Goal: Task Accomplishment & Management: Manage account settings

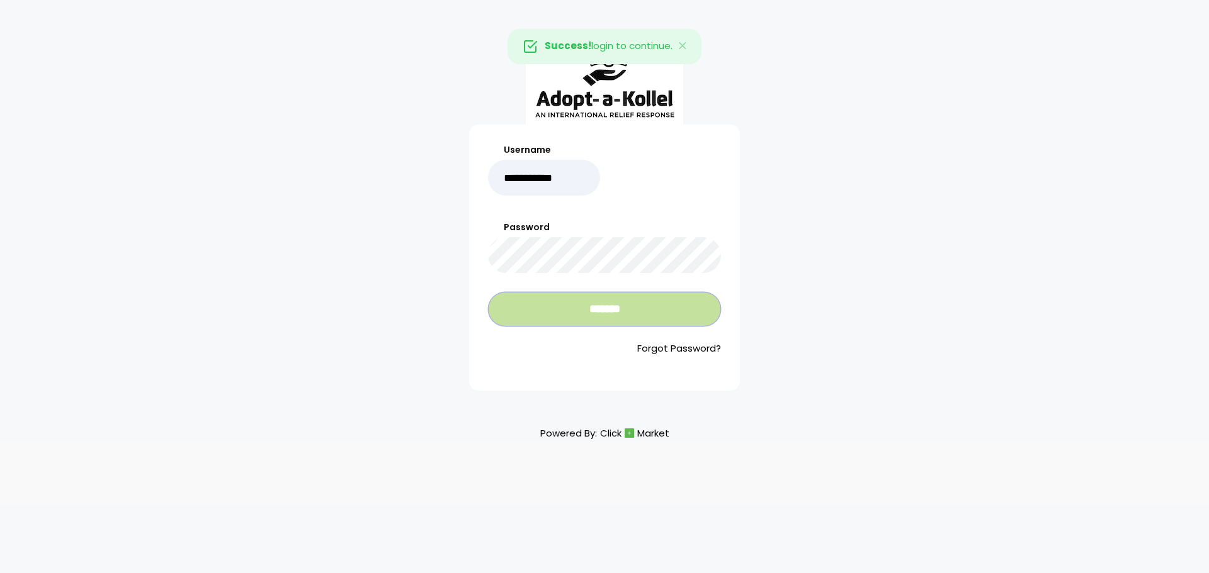
click at [567, 302] on input "*******" at bounding box center [604, 309] width 233 height 35
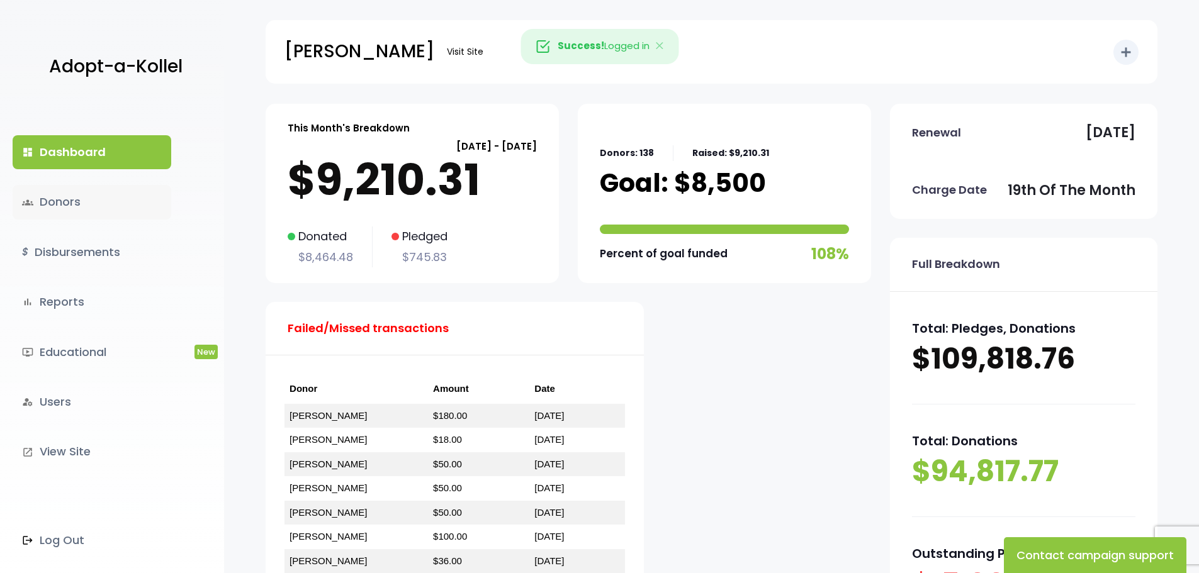
click at [69, 203] on link "groups Donors" at bounding box center [92, 202] width 159 height 34
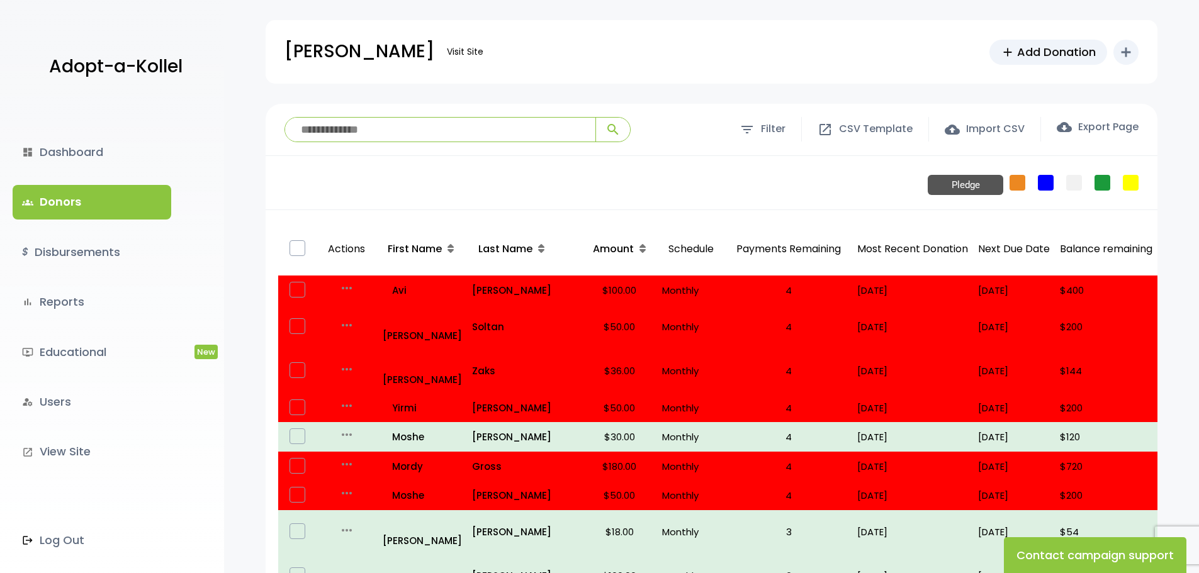
click at [1014, 185] on link "Pledge" at bounding box center [1018, 183] width 16 height 16
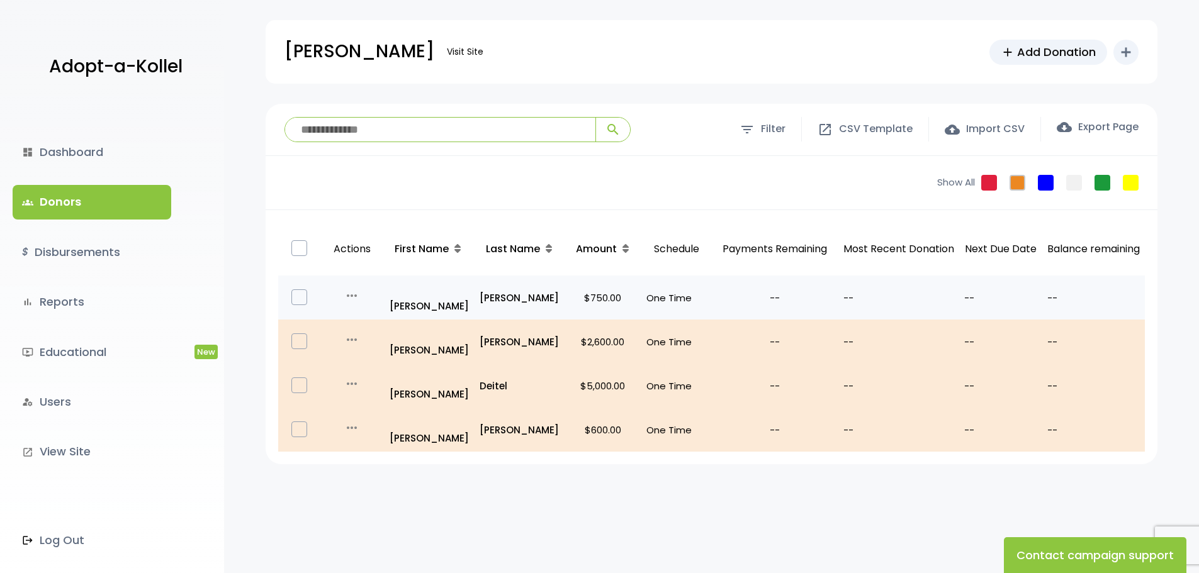
click at [351, 290] on icon "more_horiz" at bounding box center [351, 295] width 15 height 15
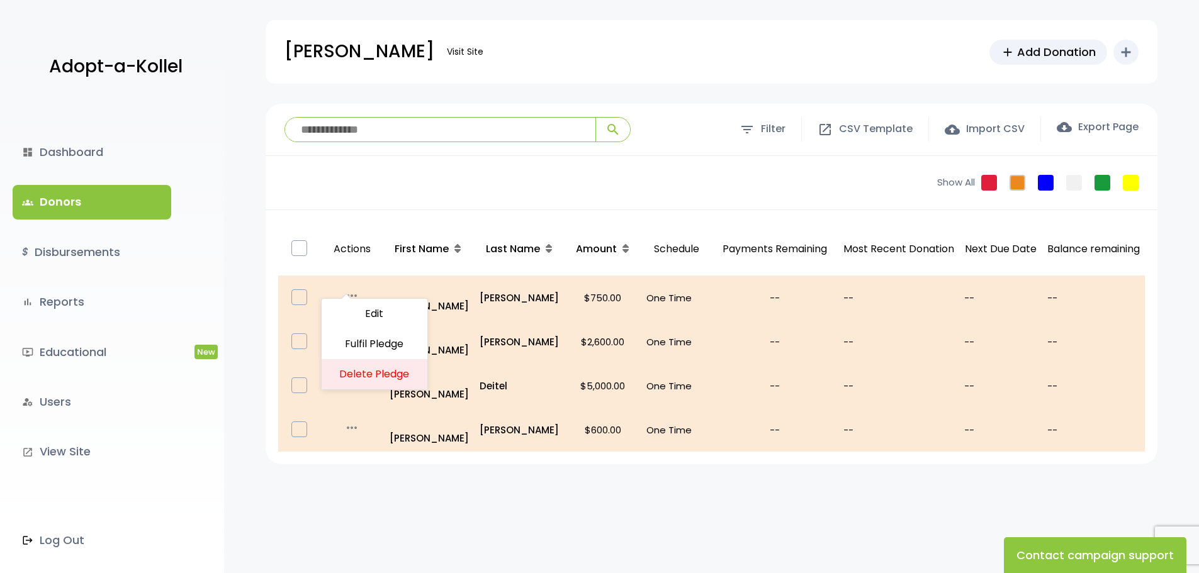
click at [366, 257] on p "Actions" at bounding box center [352, 249] width 52 height 43
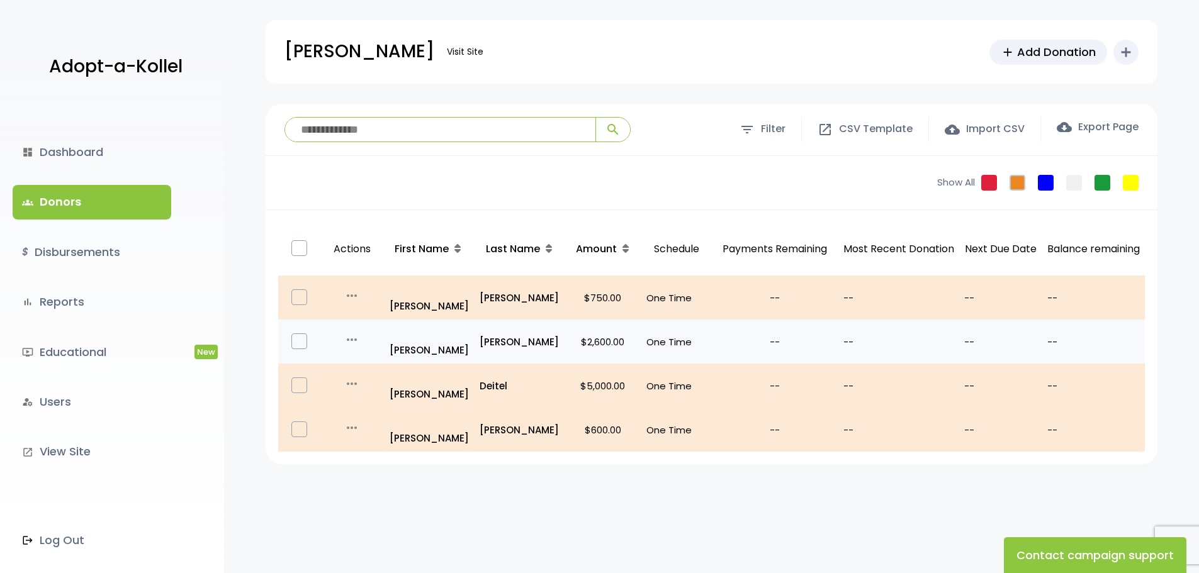
click at [352, 332] on icon "more_horiz" at bounding box center [351, 339] width 15 height 15
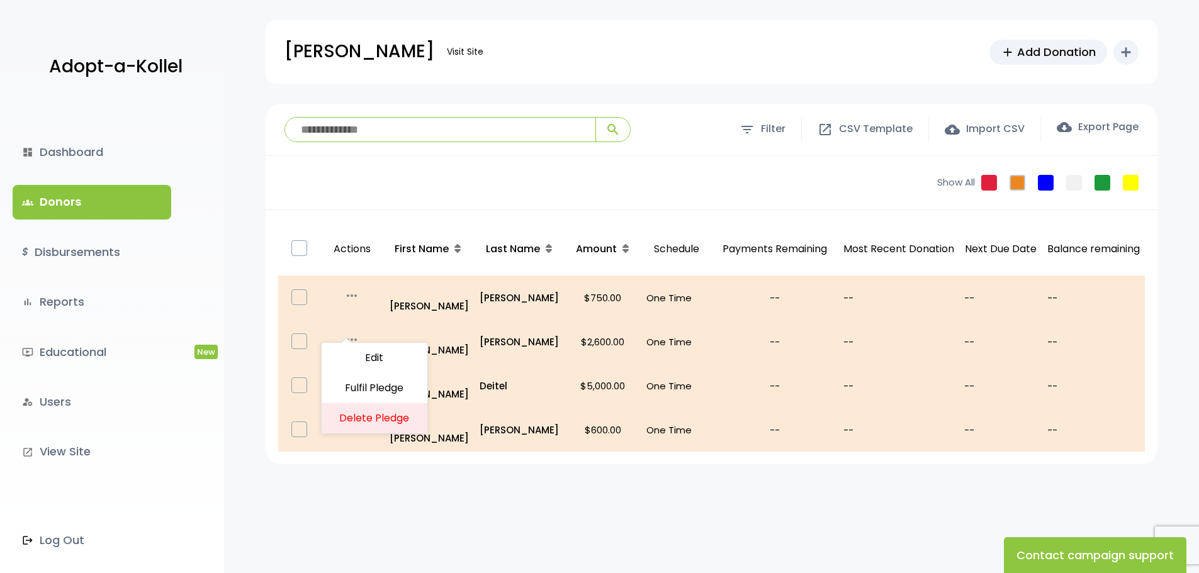
click at [525, 474] on div "**********" at bounding box center [711, 373] width 975 height 538
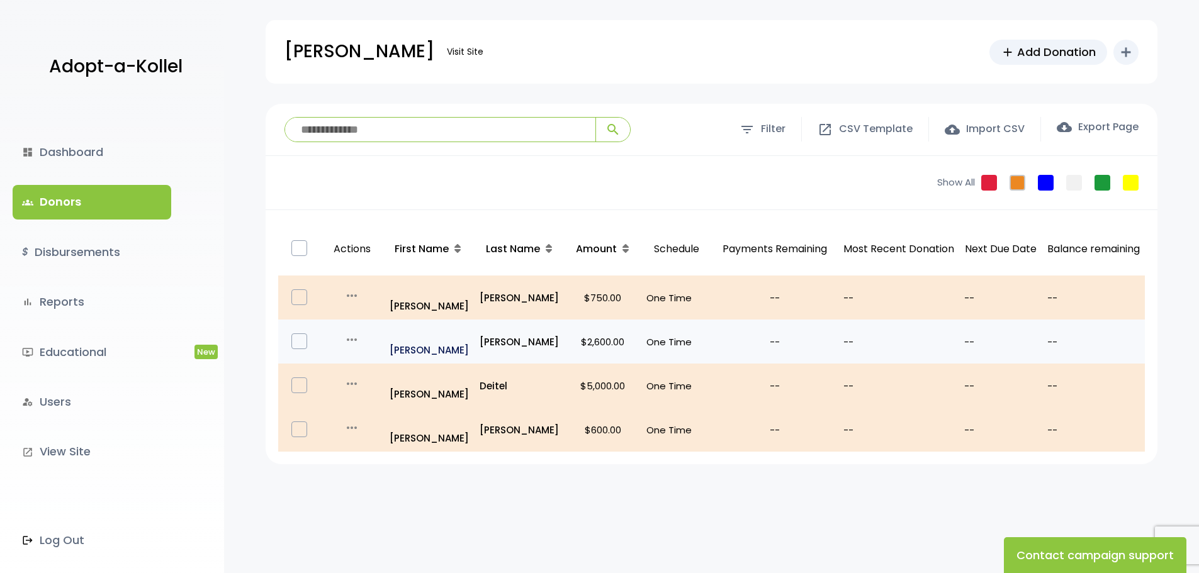
click at [412, 325] on p "all_inclusive Tzvi" at bounding box center [430, 342] width 80 height 34
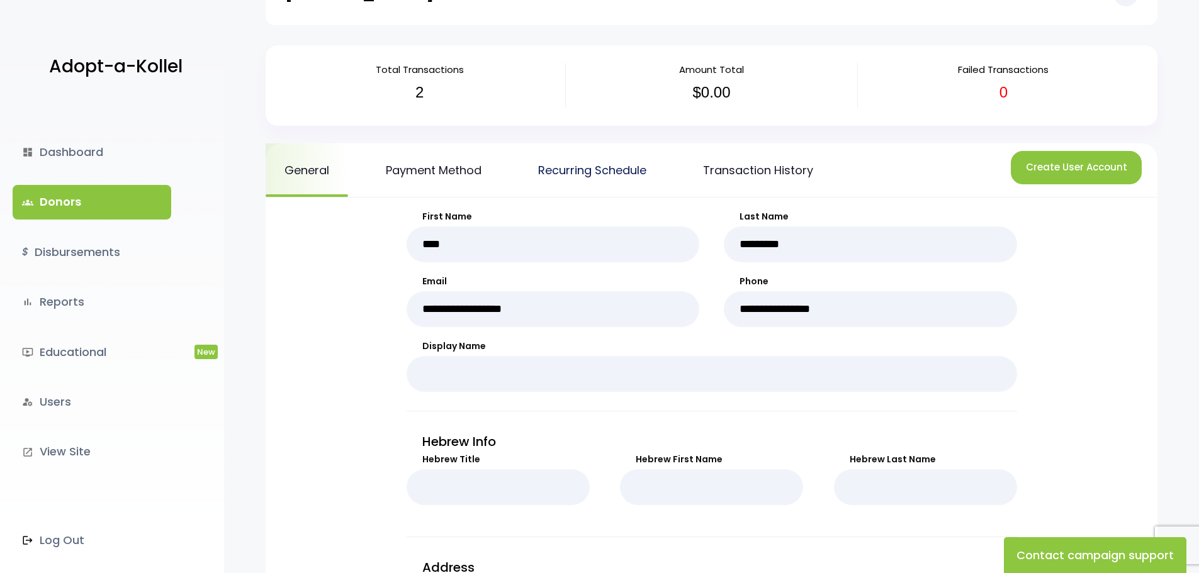
scroll to position [189, 0]
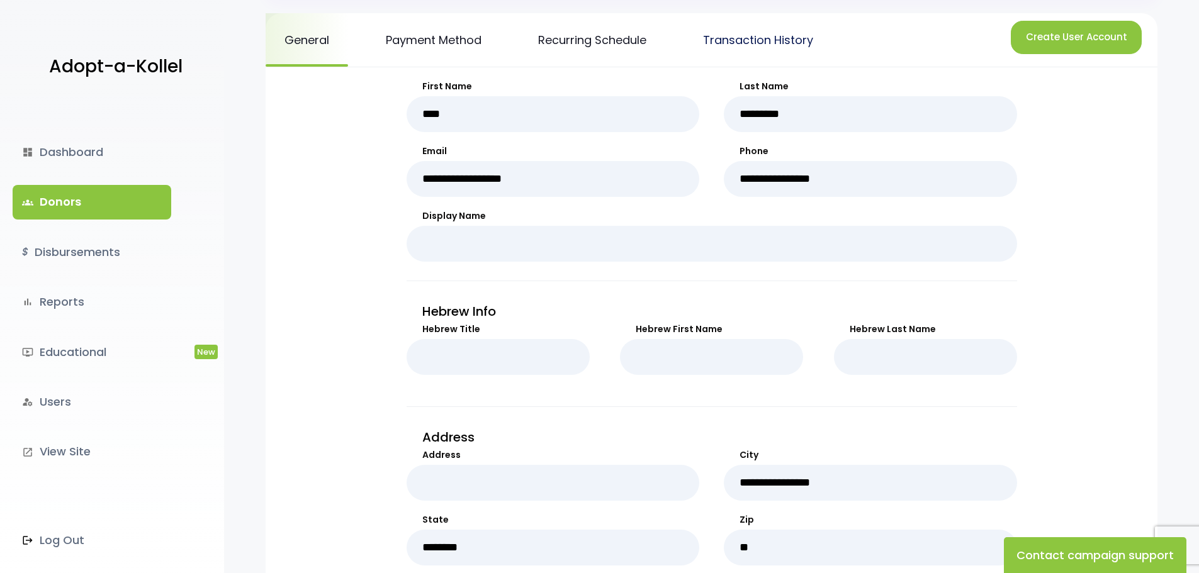
click at [730, 38] on link "Transaction History" at bounding box center [758, 40] width 148 height 54
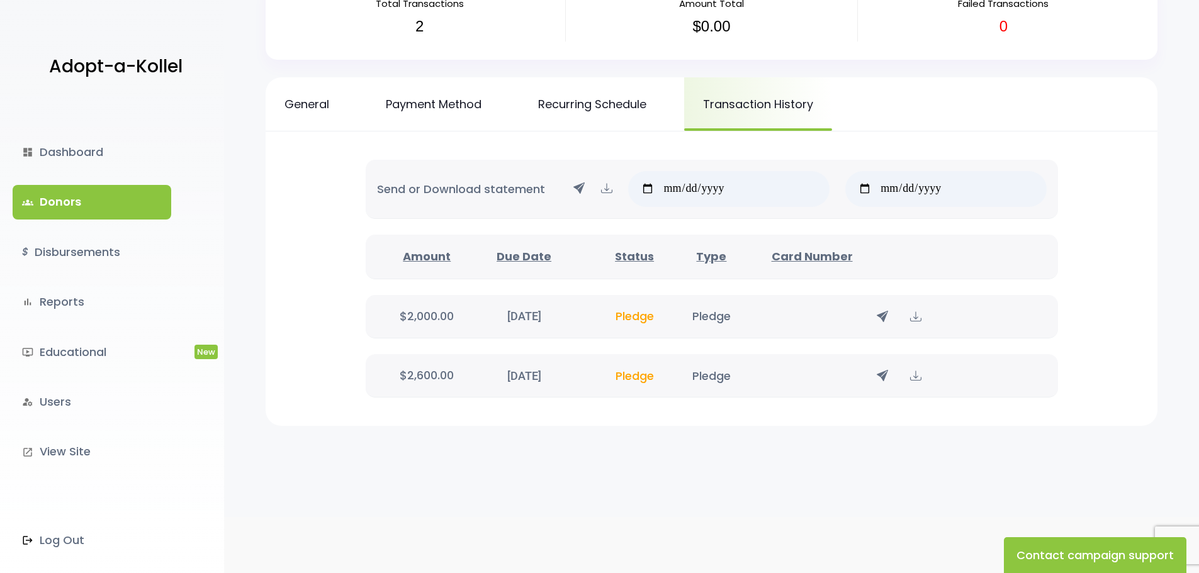
scroll to position [126, 0]
click at [296, 99] on link "General" at bounding box center [307, 103] width 82 height 54
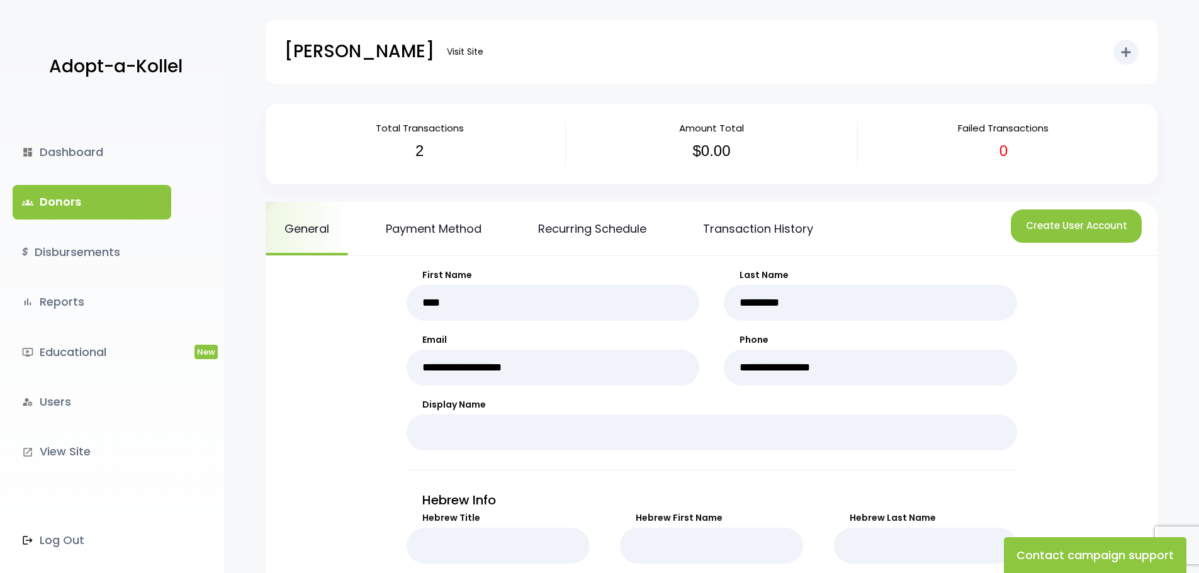
click at [70, 196] on link "groups Donors" at bounding box center [92, 202] width 159 height 34
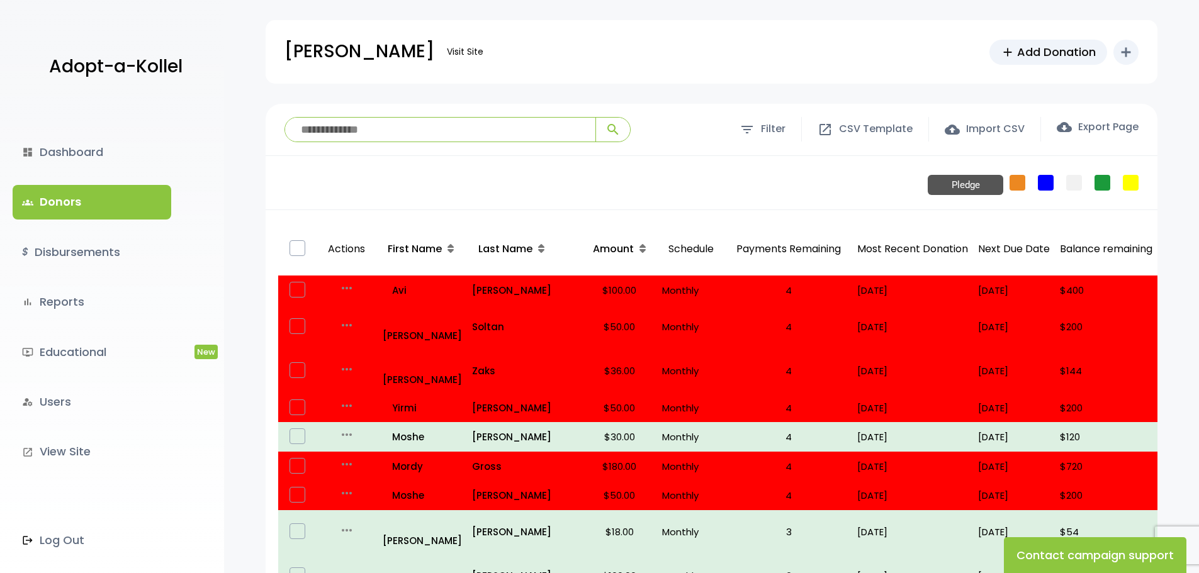
click at [1020, 183] on link "Pledge" at bounding box center [1018, 183] width 16 height 16
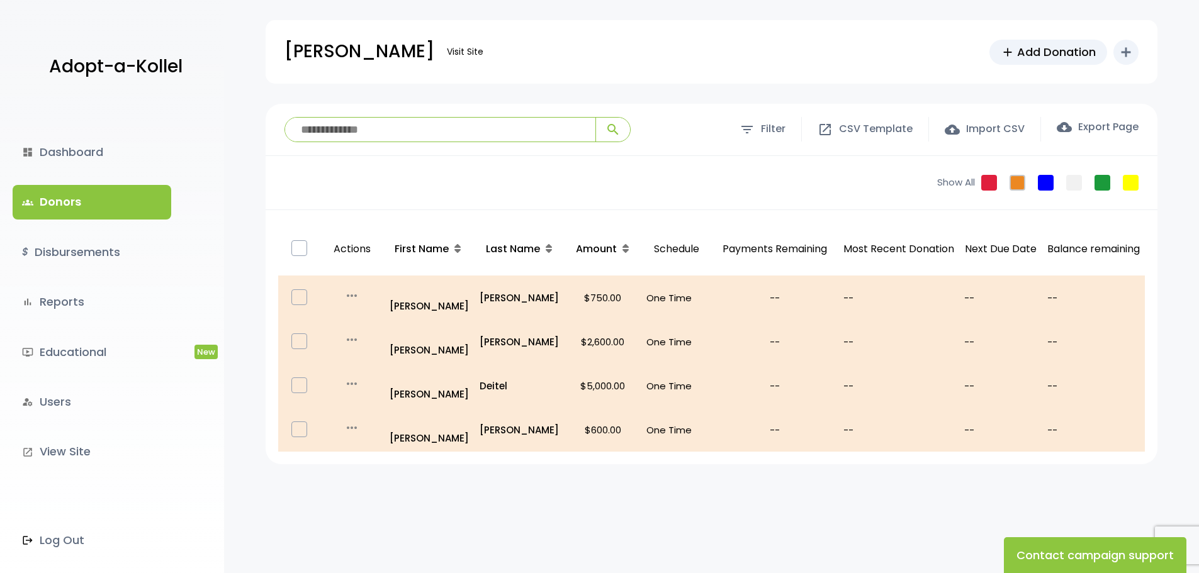
click at [96, 205] on link "groups Donors" at bounding box center [92, 202] width 159 height 34
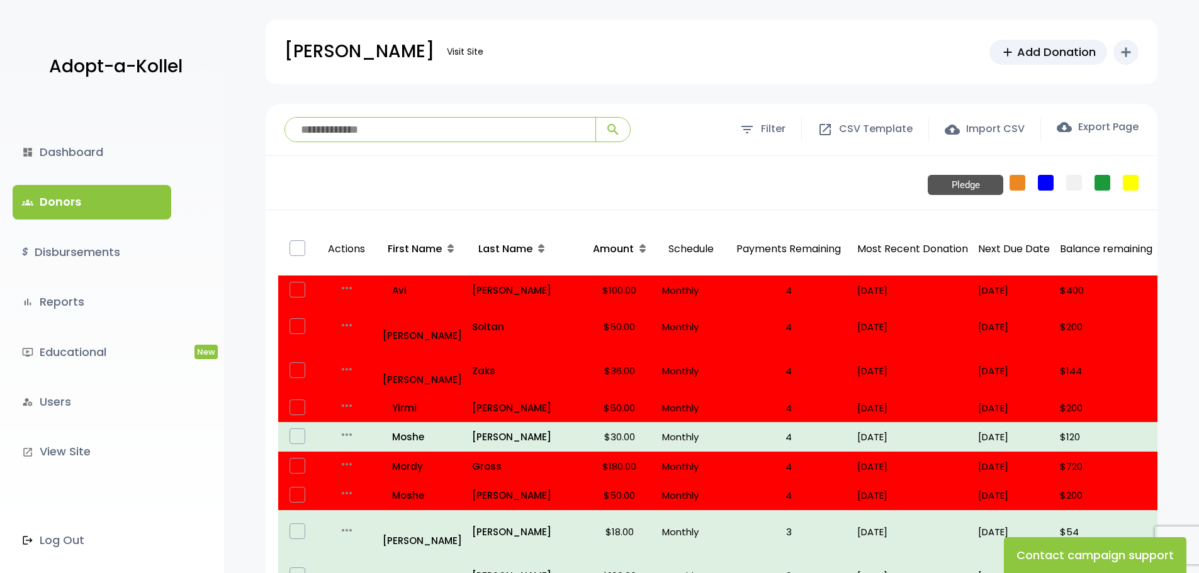
click at [1018, 186] on link "Pledge" at bounding box center [1018, 183] width 16 height 16
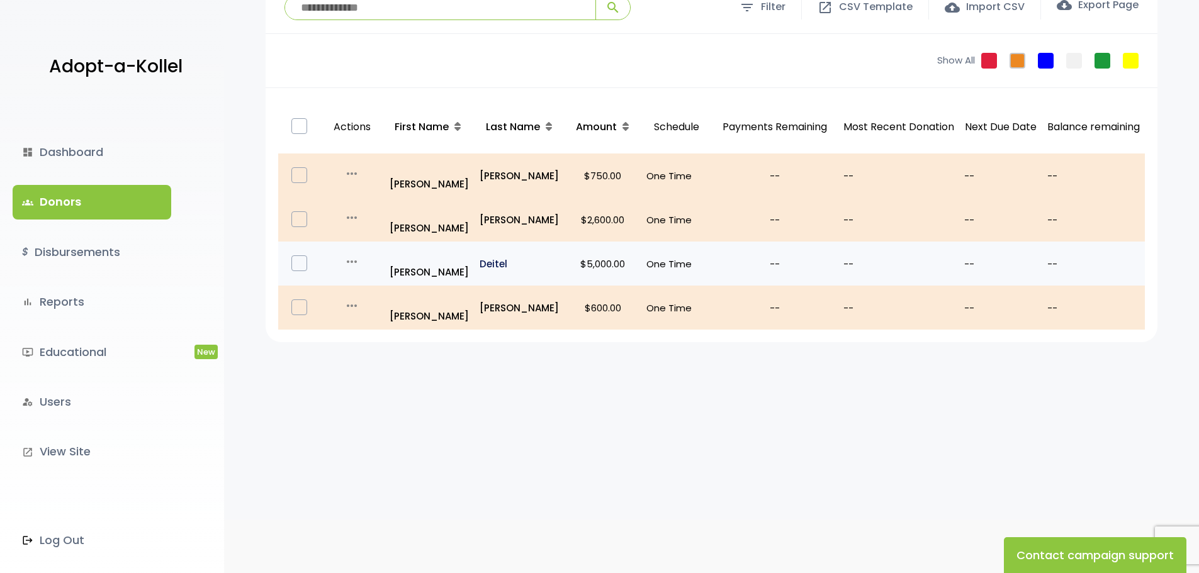
scroll to position [132, 0]
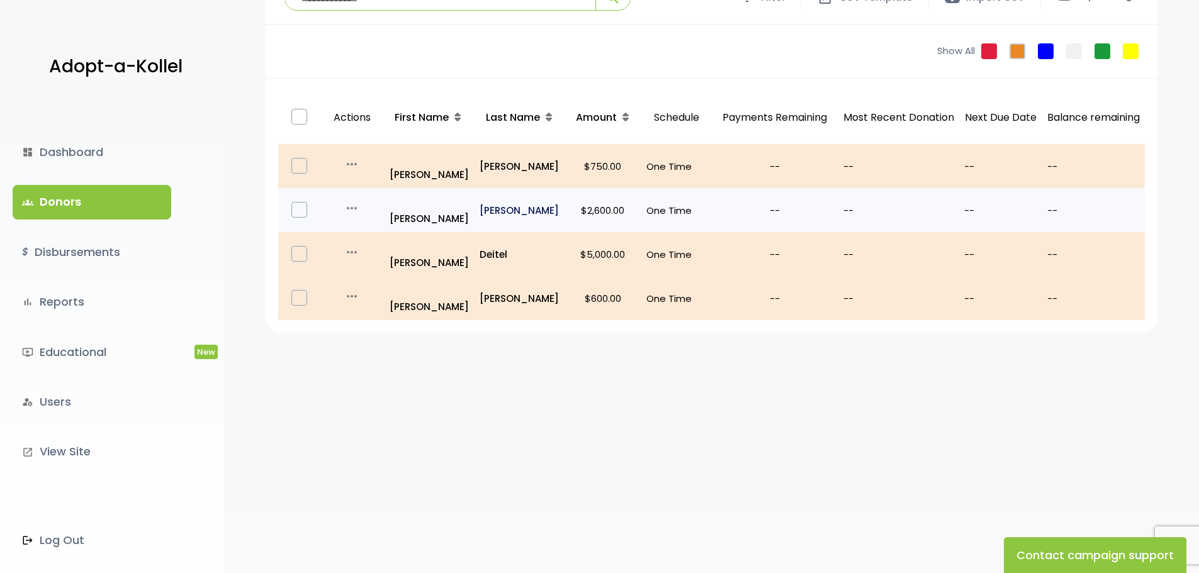
click at [509, 202] on p "Rosenthal" at bounding box center [520, 210] width 80 height 17
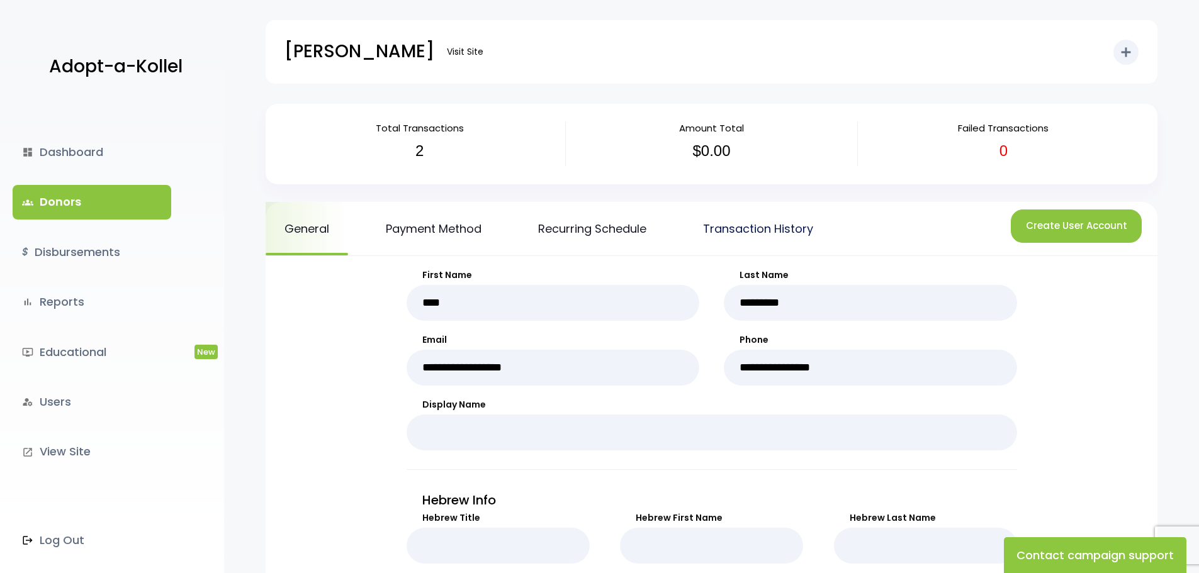
click at [737, 233] on link "Transaction History" at bounding box center [758, 229] width 148 height 54
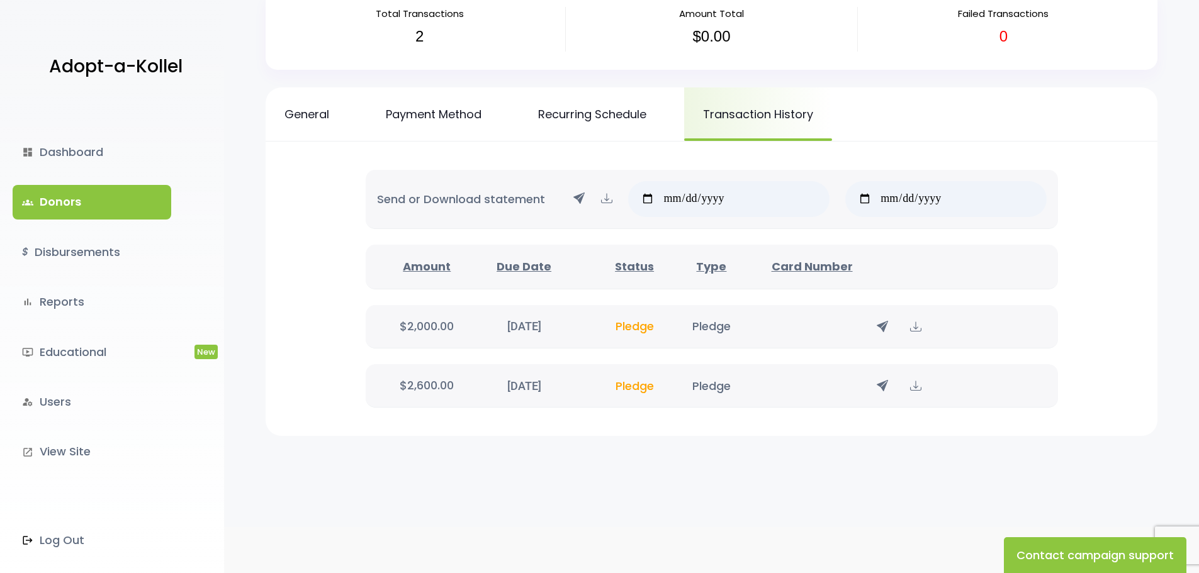
scroll to position [132, 0]
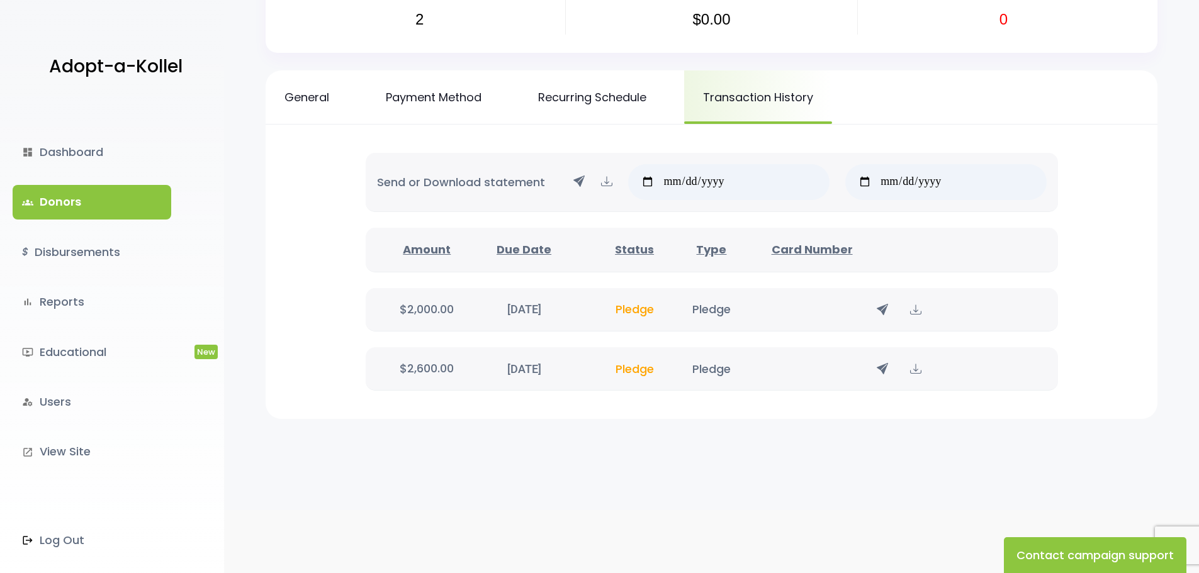
click at [880, 371] on icon at bounding box center [882, 369] width 11 height 16
click at [147, 198] on link "groups Donors" at bounding box center [92, 202] width 159 height 34
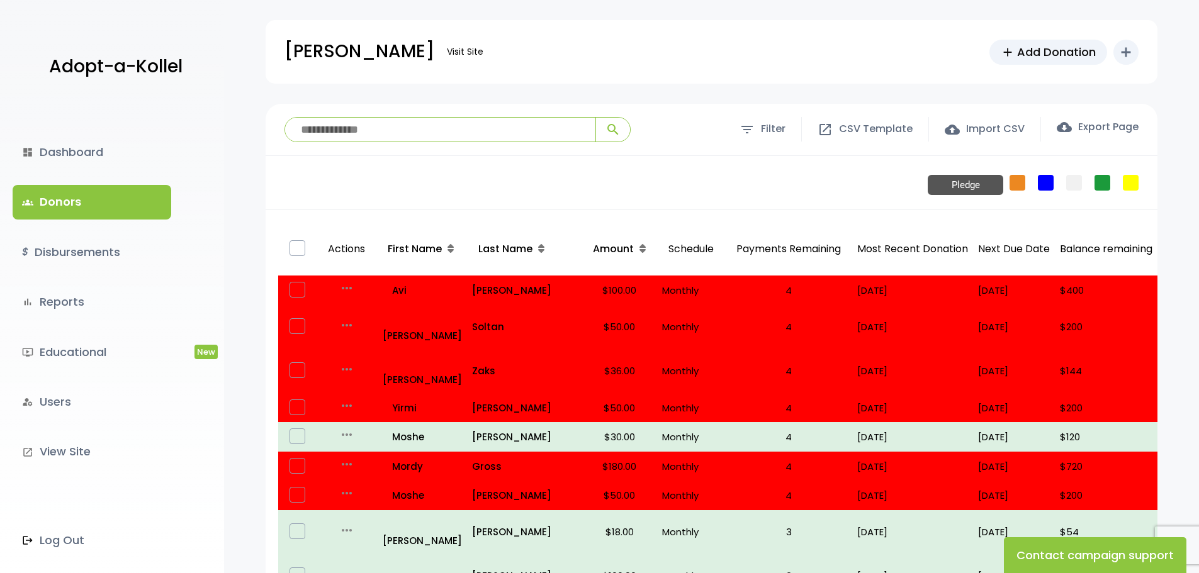
click at [1012, 181] on link "Pledge" at bounding box center [1018, 183] width 16 height 16
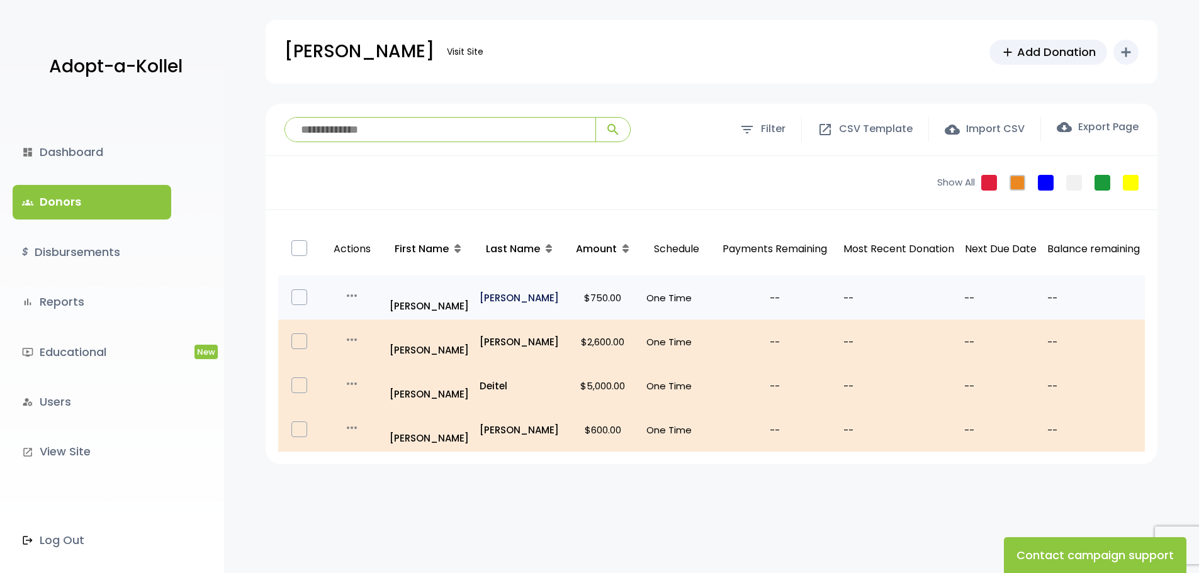
click at [490, 296] on p "Matyas" at bounding box center [520, 298] width 80 height 17
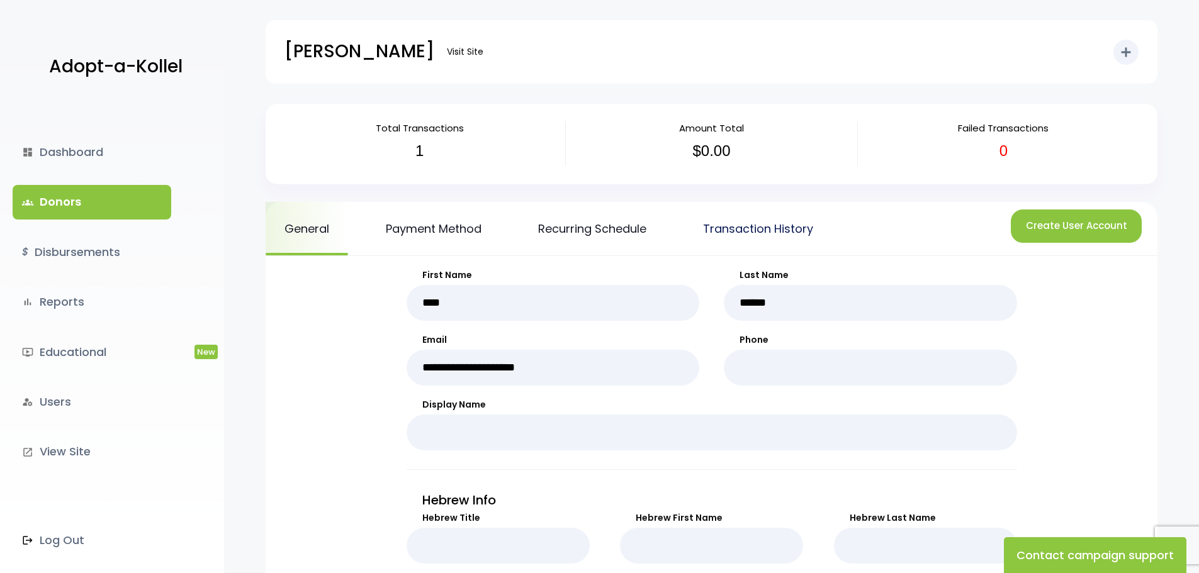
click at [758, 230] on link "Transaction History" at bounding box center [758, 229] width 148 height 54
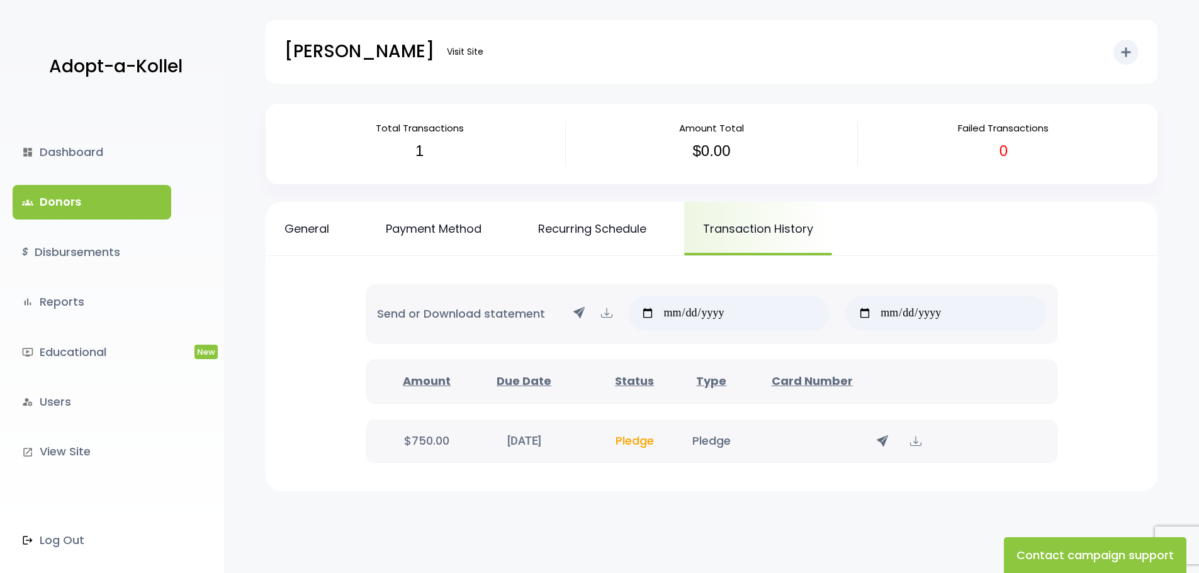
click at [879, 439] on icon at bounding box center [882, 441] width 11 height 16
